Goal: Task Accomplishment & Management: Use online tool/utility

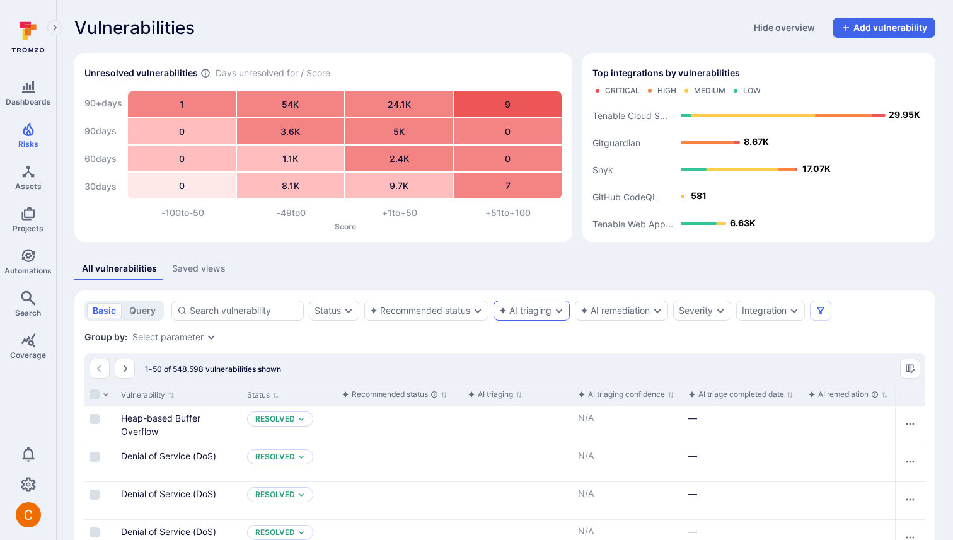
click at [522, 312] on div "AI triaging" at bounding box center [525, 311] width 52 height 10
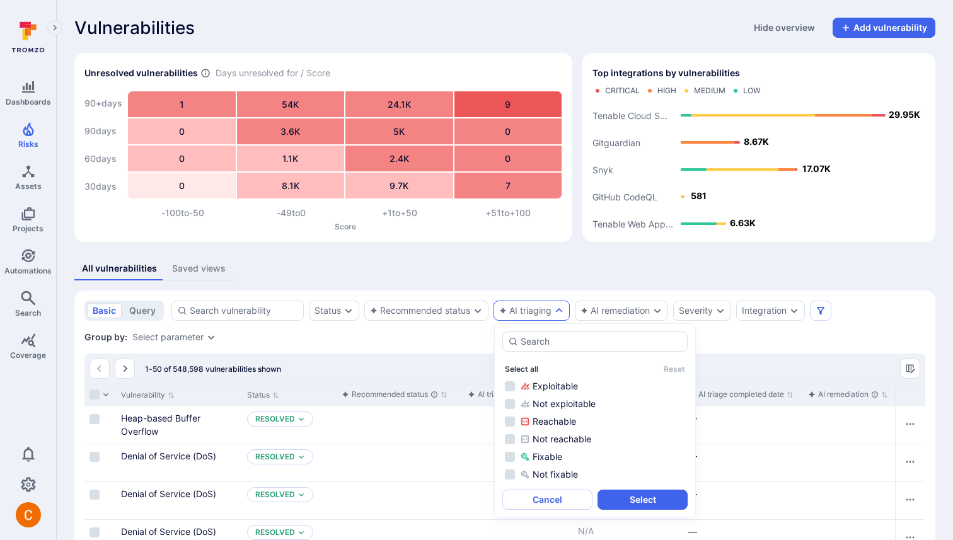
click at [527, 365] on button "Select all" at bounding box center [521, 368] width 33 height 9
click at [633, 498] on button "Select" at bounding box center [643, 500] width 90 height 20
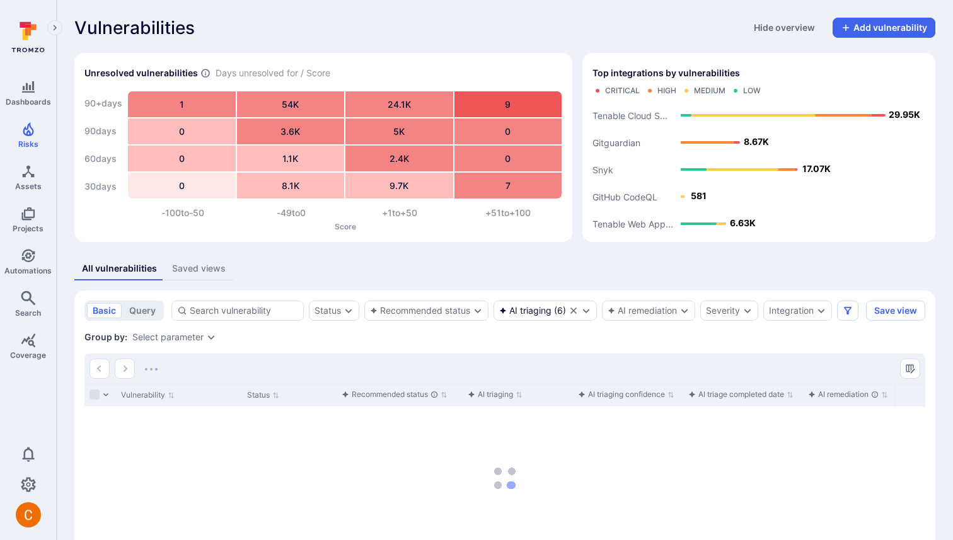
scroll to position [86, 0]
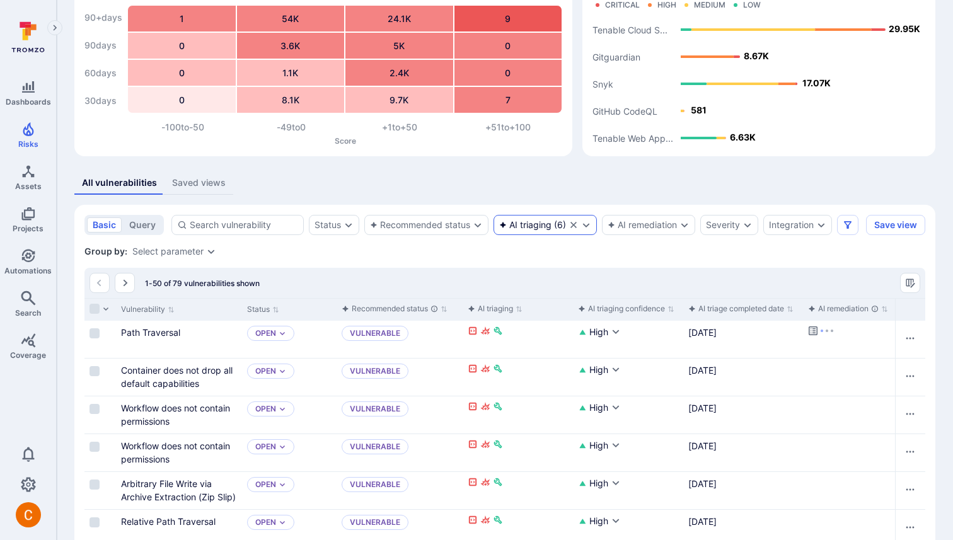
click at [549, 223] on div "AI triaging" at bounding box center [525, 225] width 52 height 10
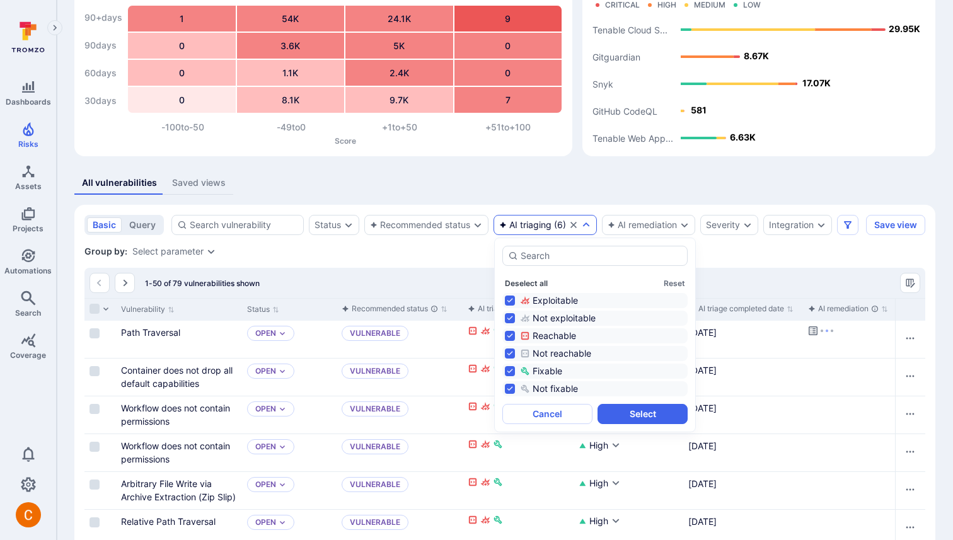
click at [520, 281] on button "Deselect all" at bounding box center [526, 283] width 43 height 9
click at [552, 300] on div "Exploitable" at bounding box center [602, 300] width 165 height 13
click at [626, 416] on button "Select" at bounding box center [643, 414] width 90 height 20
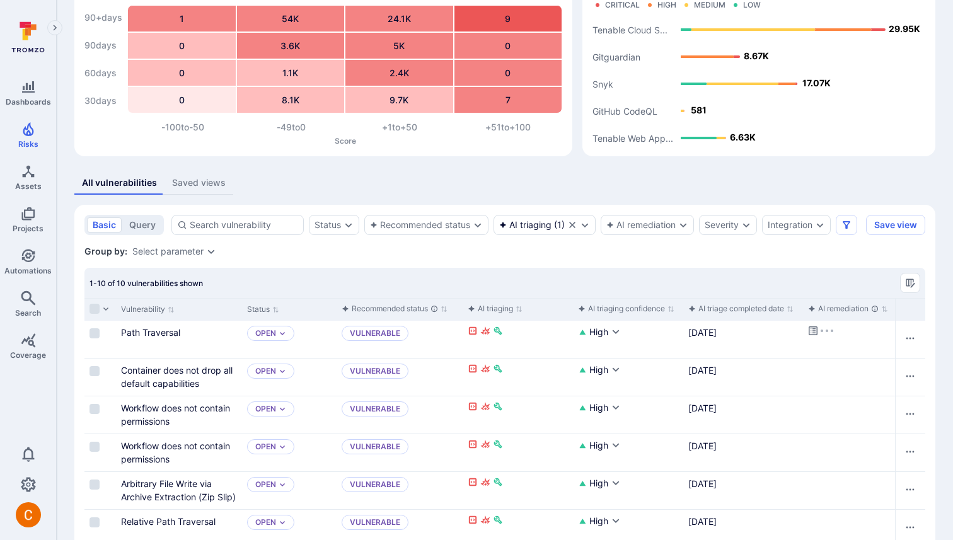
click at [569, 192] on div "All vulnerabilities Saved views" at bounding box center [504, 183] width 861 height 23
click at [569, 224] on icon "Clear selection" at bounding box center [573, 225] width 10 height 10
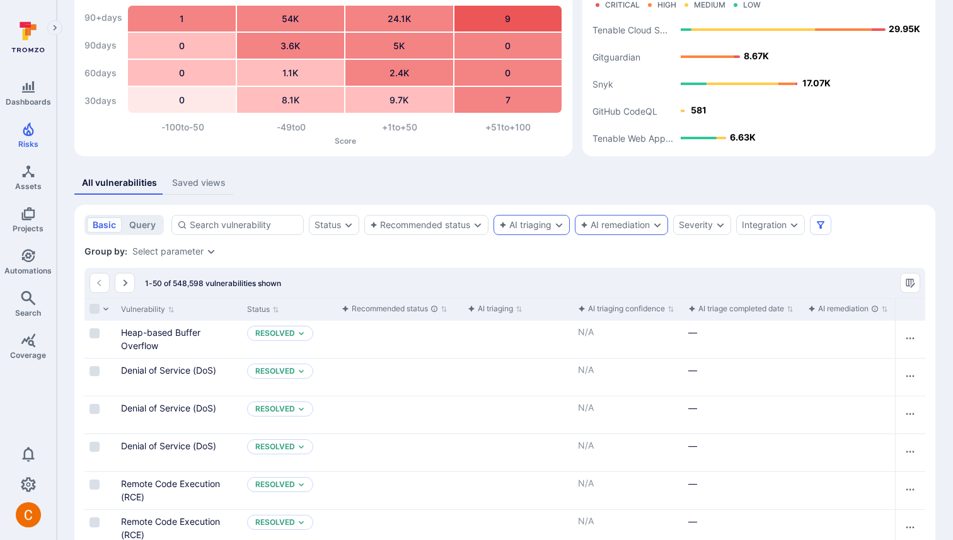
click at [621, 225] on div "AI remediation" at bounding box center [615, 225] width 69 height 10
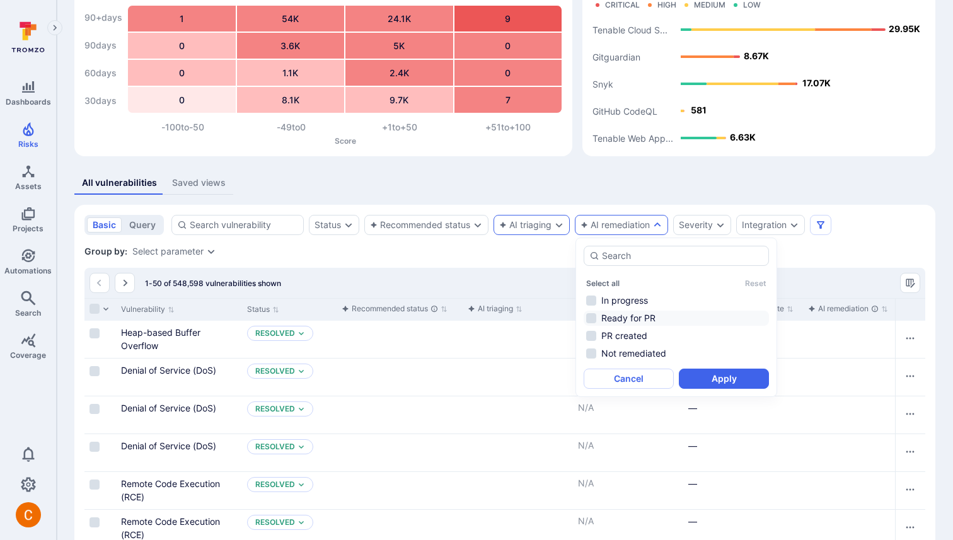
click at [644, 320] on li "Ready for PR" at bounding box center [676, 318] width 185 height 15
click at [725, 380] on button "Apply" at bounding box center [724, 379] width 90 height 20
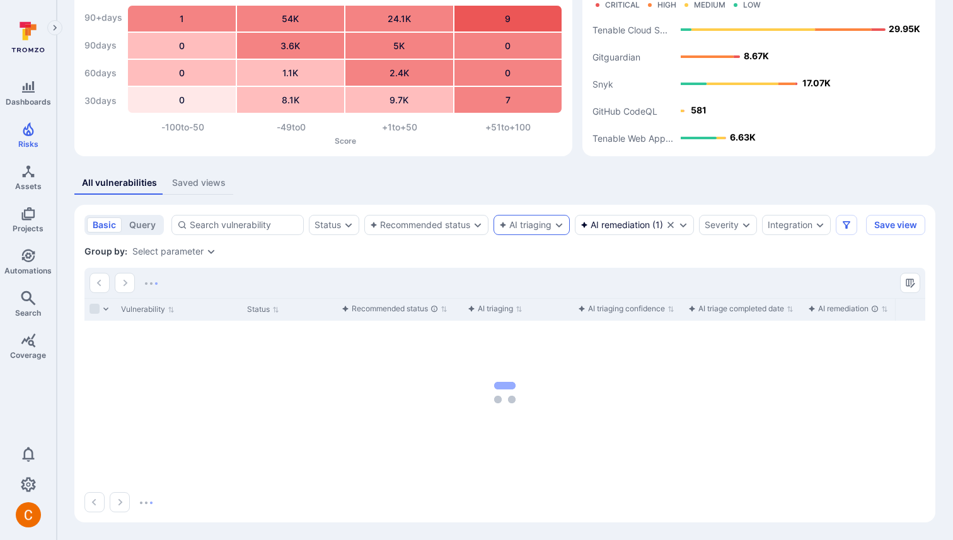
scroll to position [61, 0]
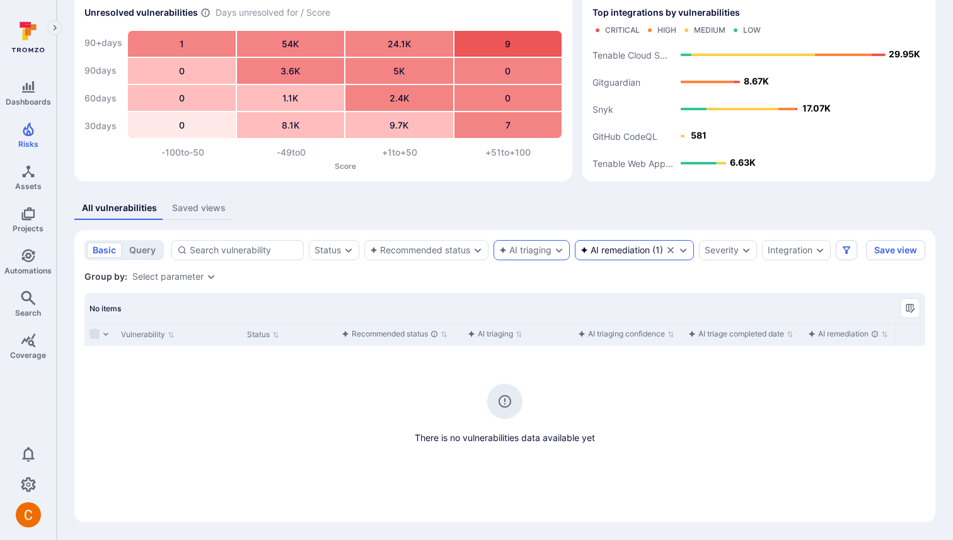
click at [671, 250] on icon "Clear selection" at bounding box center [671, 250] width 6 height 6
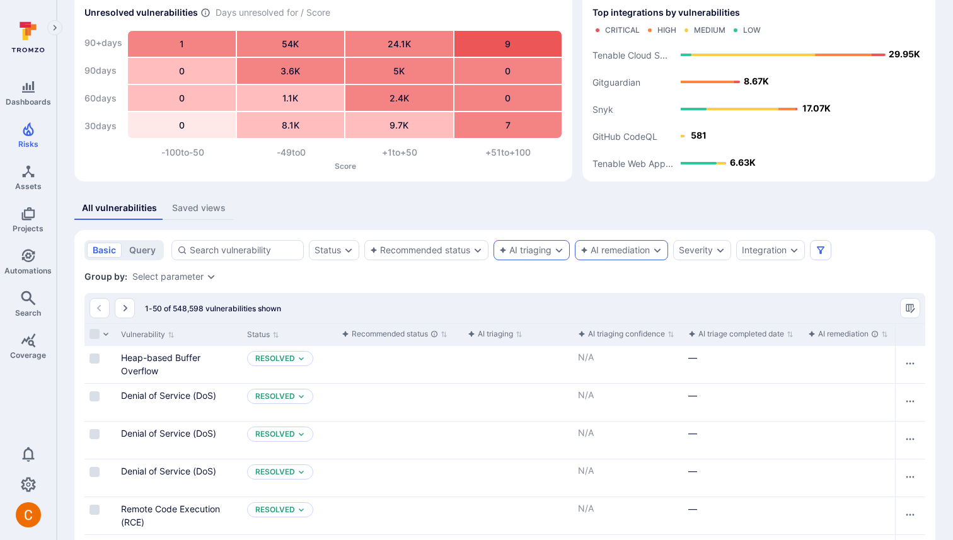
click at [618, 251] on div "AI remediation" at bounding box center [615, 250] width 69 height 10
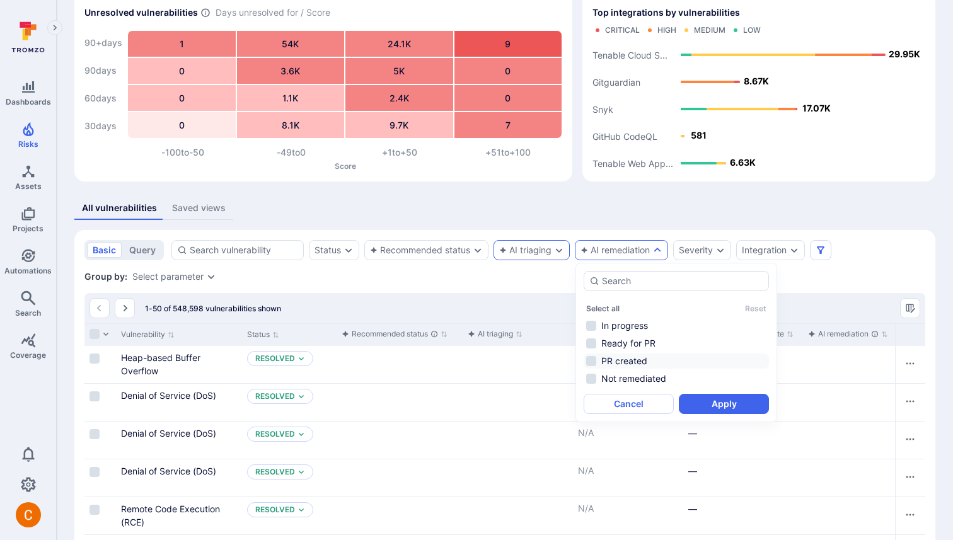
click at [637, 359] on li "PR created" at bounding box center [676, 361] width 185 height 15
click at [722, 407] on button "Apply" at bounding box center [724, 404] width 90 height 20
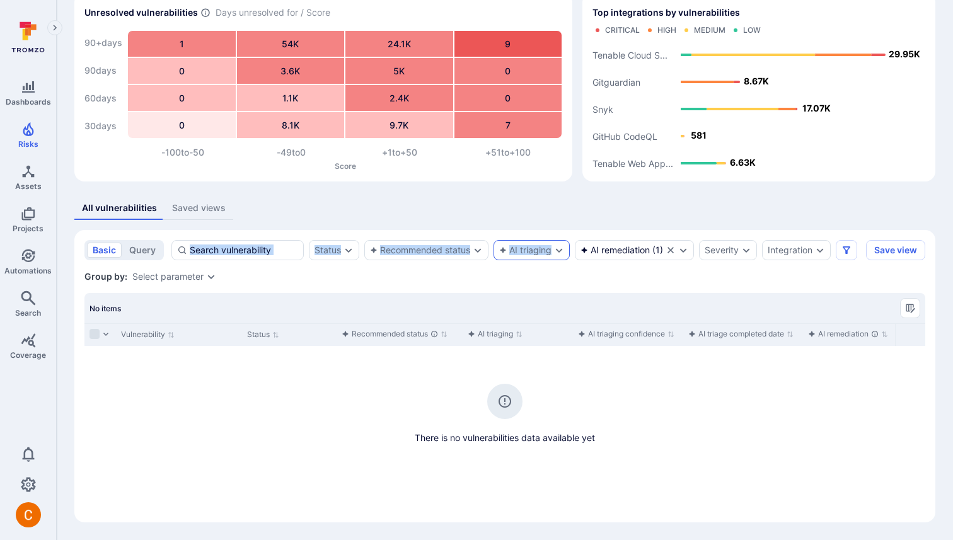
click at [615, 219] on div "All vulnerabilities Saved views basic query Status Recommended status AI triagi…" at bounding box center [504, 360] width 861 height 326
click at [615, 219] on div "All vulnerabilities Saved views" at bounding box center [504, 208] width 861 height 23
